Goal: Entertainment & Leisure: Consume media (video, audio)

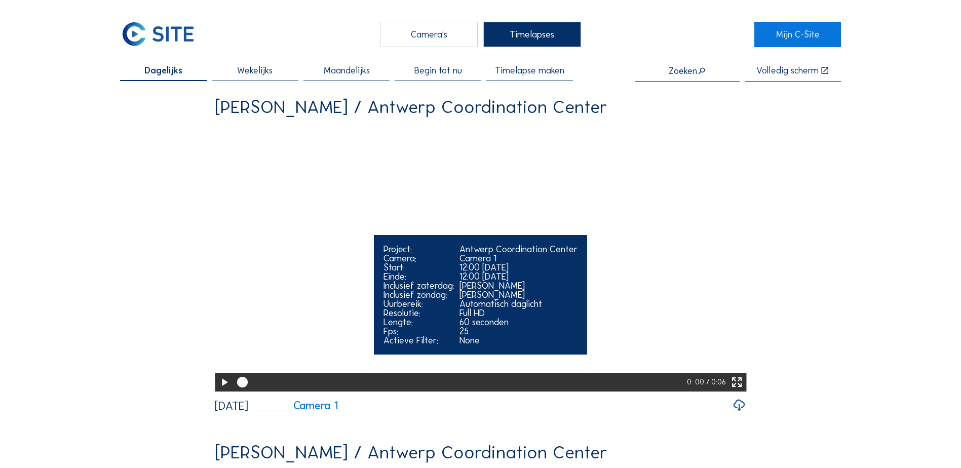
click at [736, 390] on icon at bounding box center [736, 383] width 13 height 16
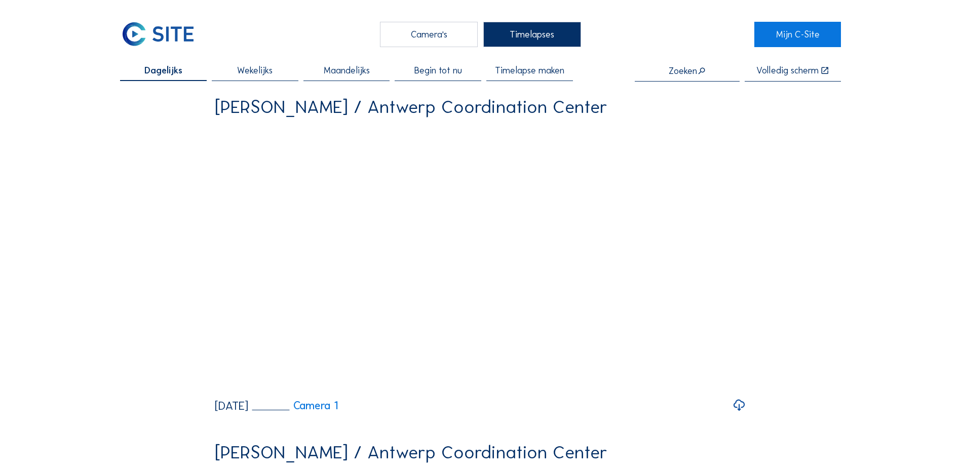
click at [259, 75] on span "Wekelijks" at bounding box center [254, 70] width 35 height 9
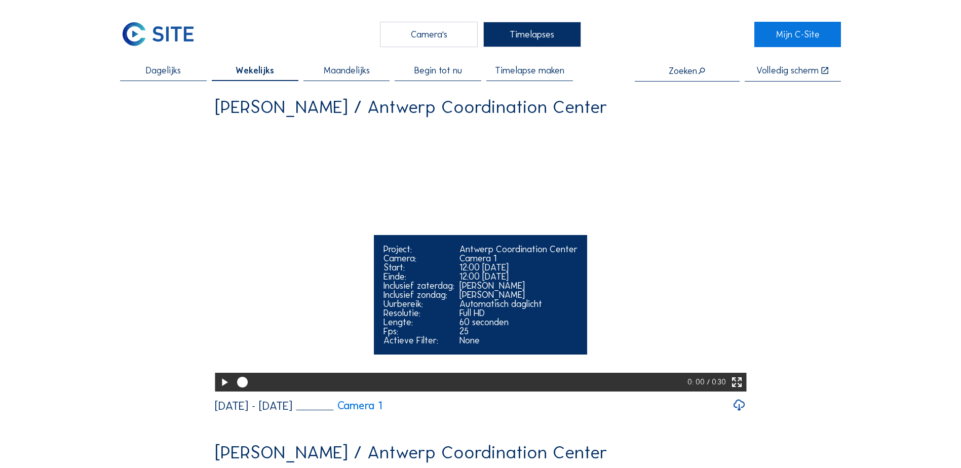
click at [221, 390] on icon at bounding box center [224, 383] width 13 height 16
click at [740, 390] on icon at bounding box center [736, 383] width 13 height 16
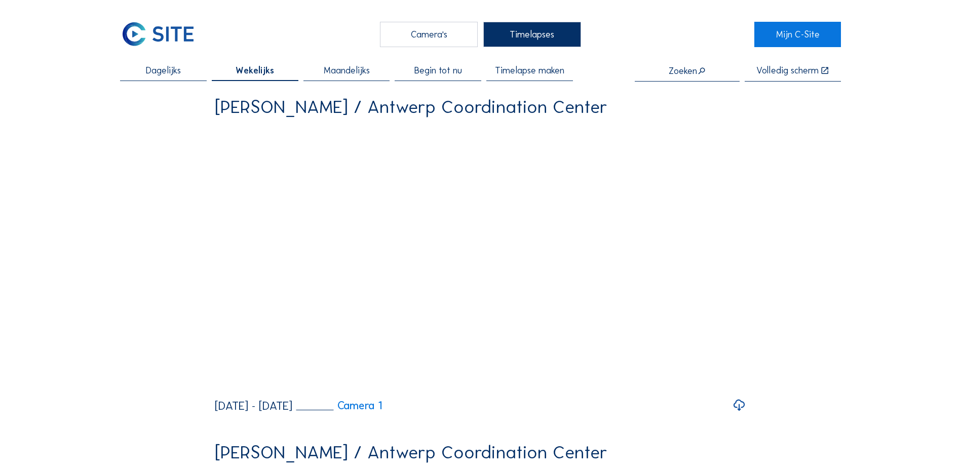
click at [423, 38] on div "Camera's" at bounding box center [429, 34] width 98 height 25
